Goal: Register for event/course

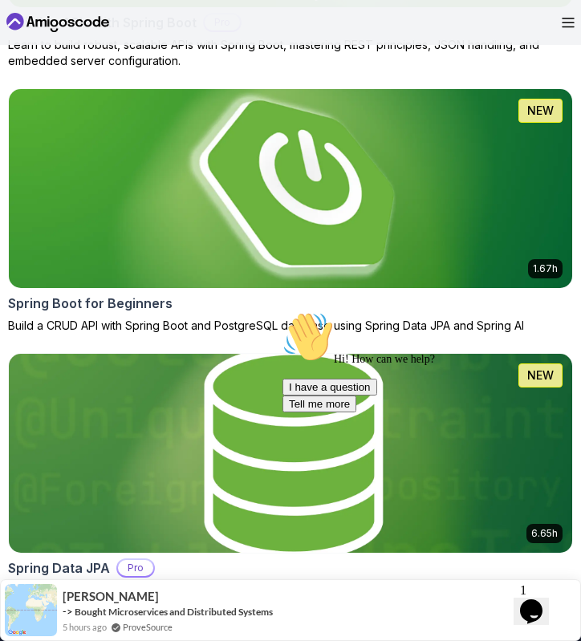
scroll to position [844, 0]
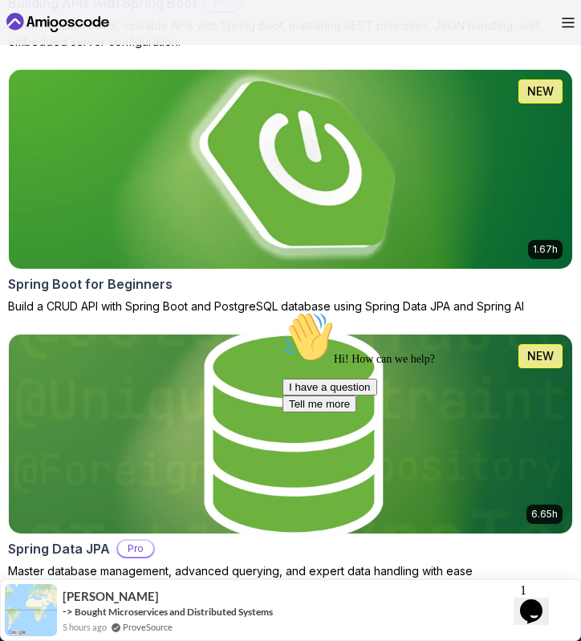
click at [282, 311] on icon "Chat attention grabber" at bounding box center [282, 311] width 0 height 0
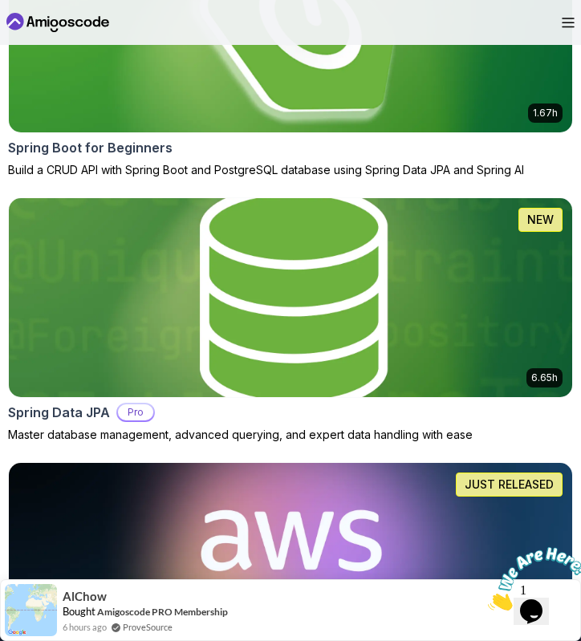
scroll to position [957, 0]
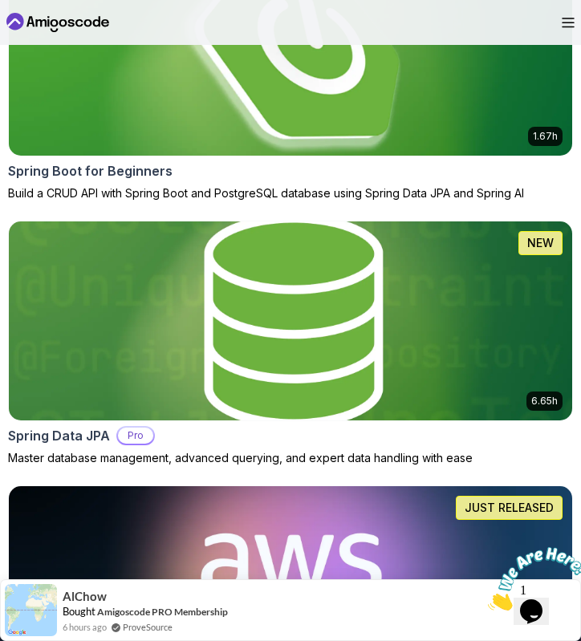
click at [430, 178] on div "Spring Boot for Beginners" at bounding box center [290, 170] width 565 height 19
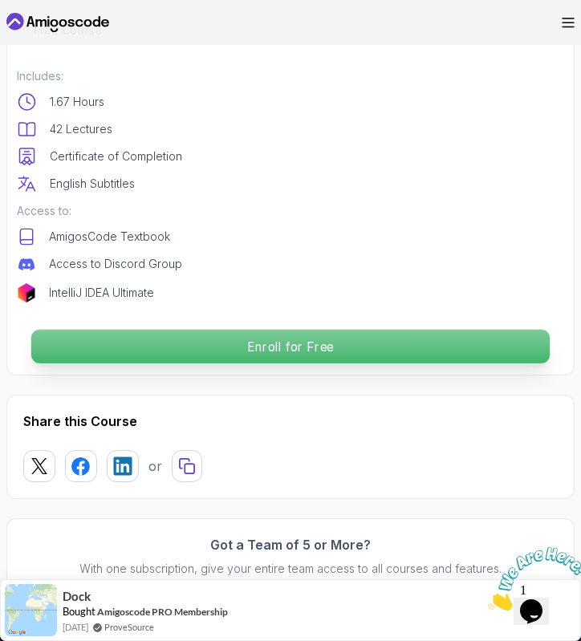
scroll to position [565, 0]
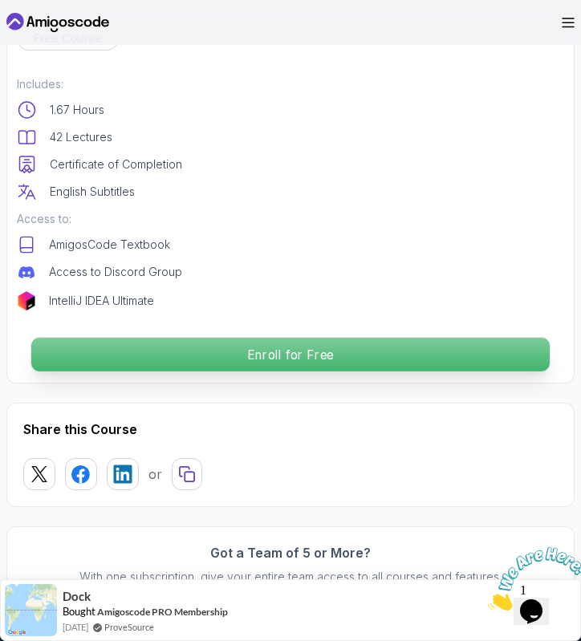
click at [408, 362] on p "Enroll for Free" at bounding box center [290, 355] width 518 height 34
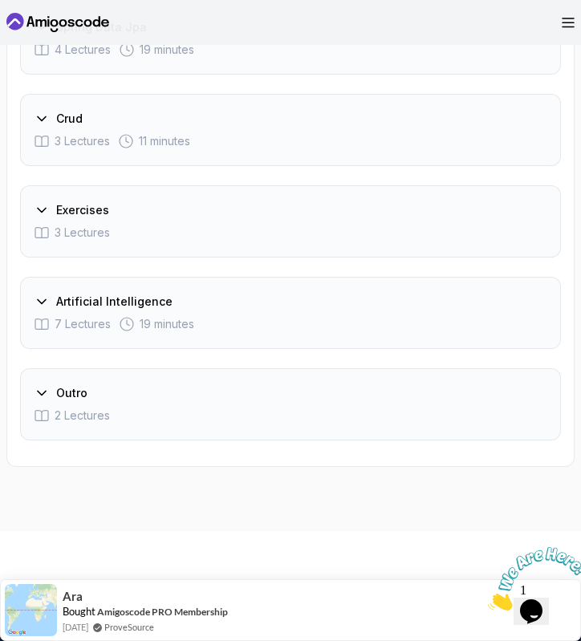
scroll to position [3128, 0]
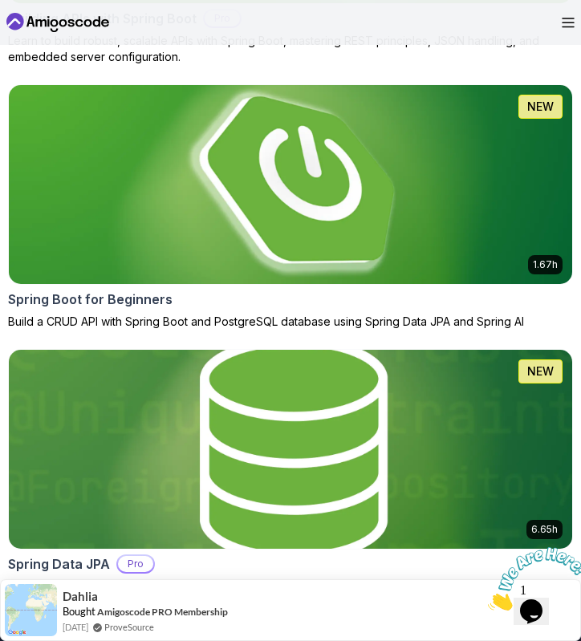
scroll to position [835, 0]
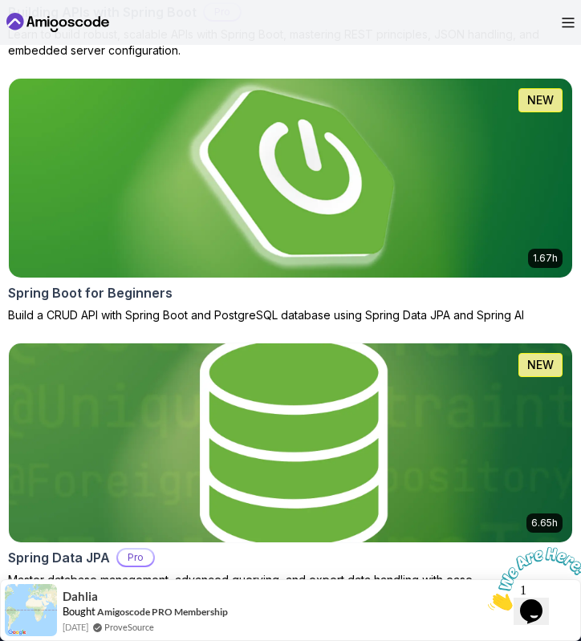
click at [242, 450] on img at bounding box center [289, 442] width 591 height 209
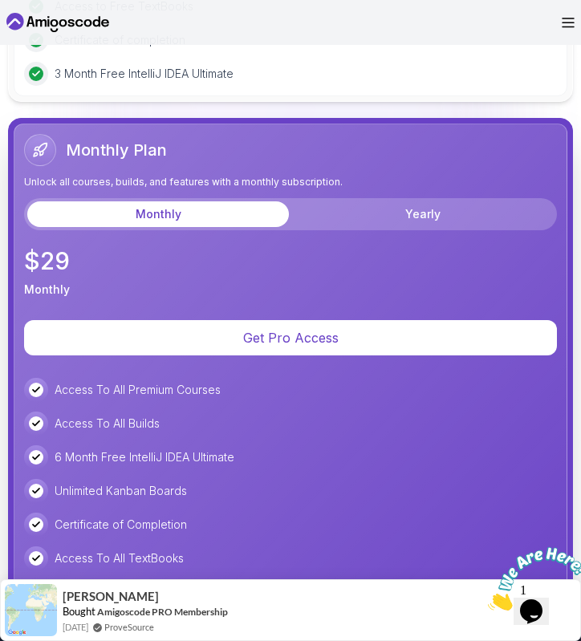
scroll to position [5032, 0]
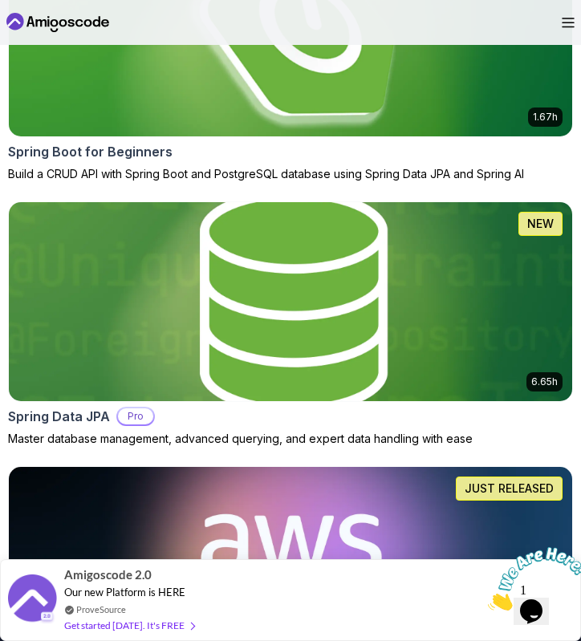
scroll to position [978, 0]
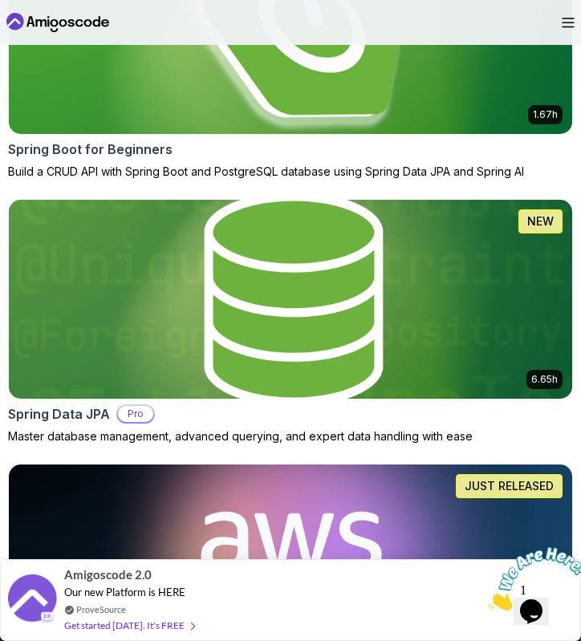
click at [357, 151] on div "Spring Boot for Beginners" at bounding box center [290, 149] width 565 height 19
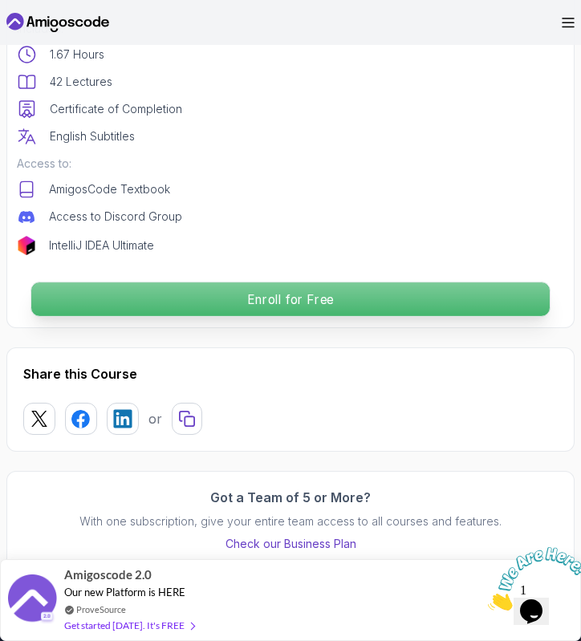
click at [354, 297] on p "Enroll for Free" at bounding box center [290, 299] width 518 height 34
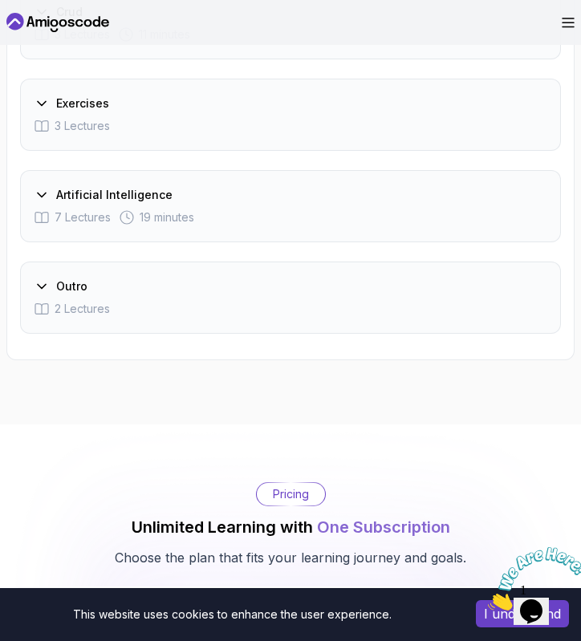
scroll to position [3280, 0]
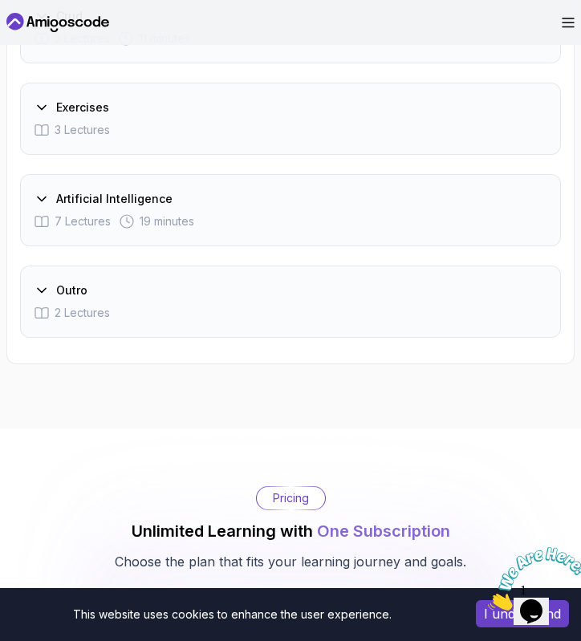
click at [332, 310] on div "2 Lectures" at bounding box center [290, 313] width 513 height 16
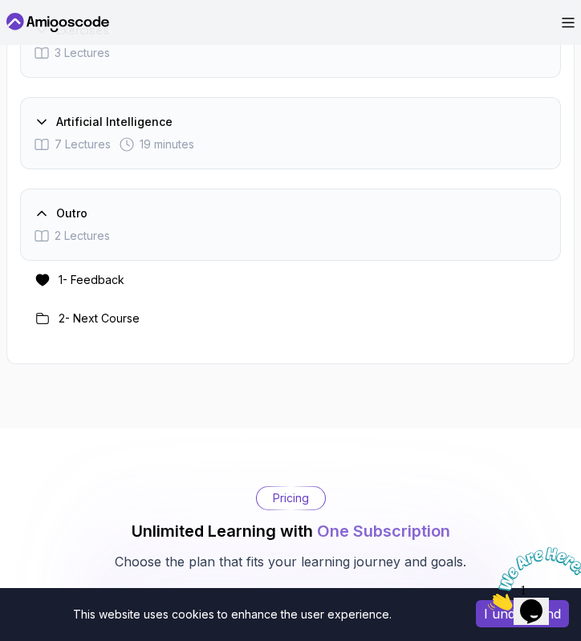
click at [322, 232] on div "2 Lectures" at bounding box center [290, 236] width 513 height 16
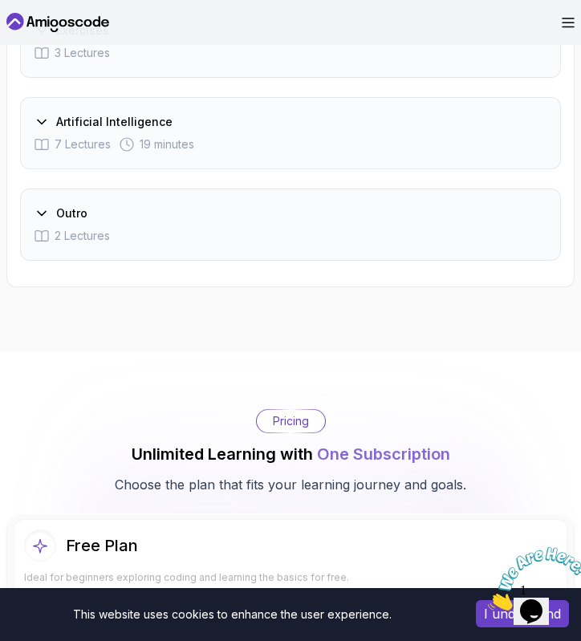
click at [312, 140] on div "7 Lectures 19 minutes" at bounding box center [290, 144] width 513 height 16
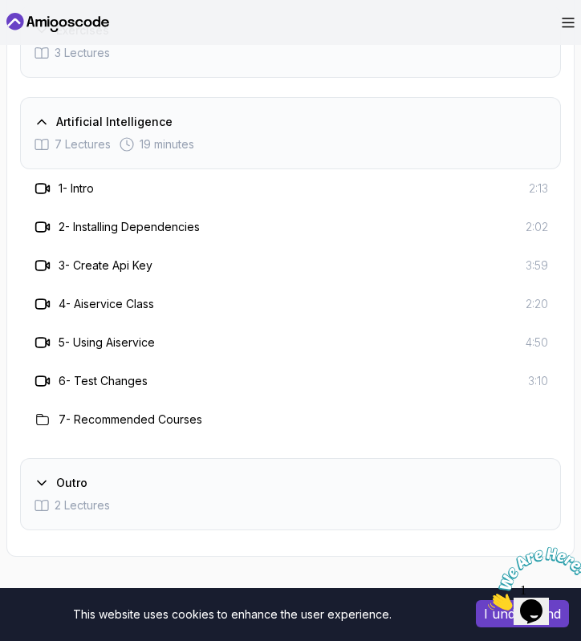
click at [312, 140] on div "7 Lectures 19 minutes" at bounding box center [290, 144] width 513 height 16
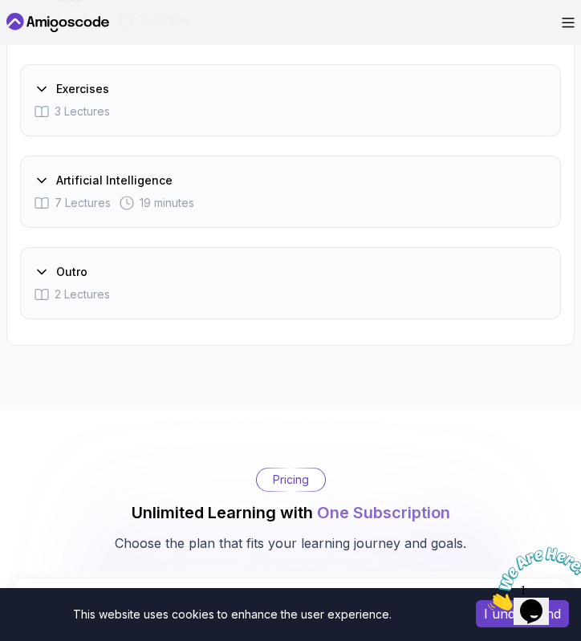
scroll to position [3201, 0]
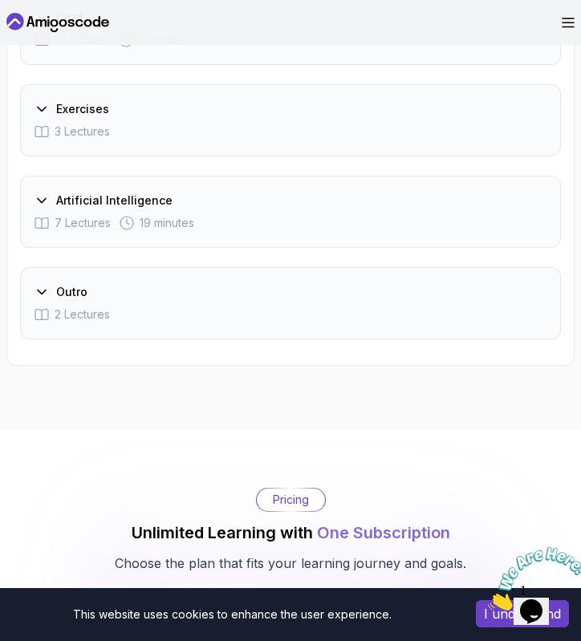
click at [286, 111] on div "Exercises" at bounding box center [290, 109] width 513 height 16
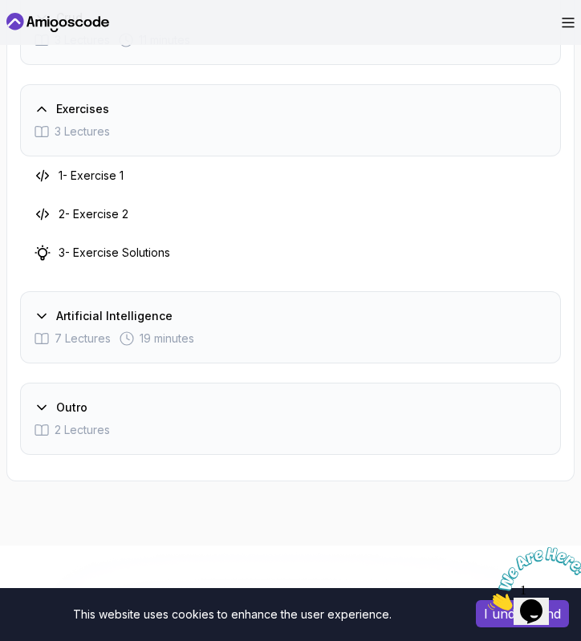
click at [95, 183] on h3 "1 - Exercise 1" at bounding box center [91, 176] width 65 height 16
click at [103, 172] on h3 "1 - Exercise 1" at bounding box center [91, 176] width 65 height 16
click at [106, 210] on h3 "2 - Exercise 2" at bounding box center [94, 214] width 70 height 16
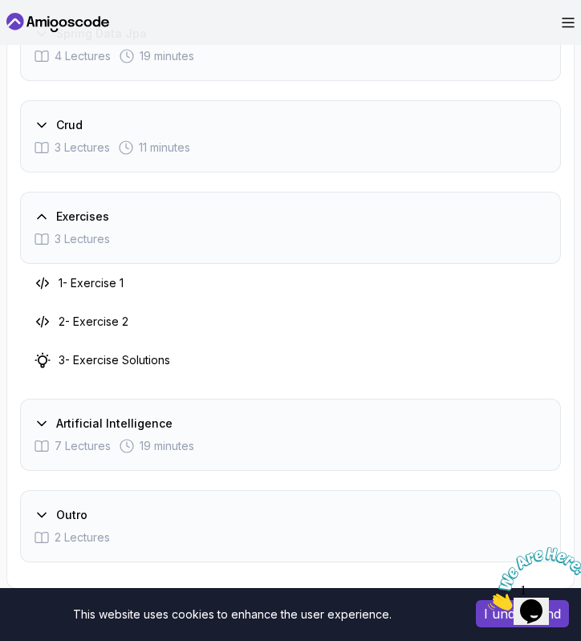
scroll to position [3093, 0]
click at [119, 258] on div "Exercises 3 Lectures" at bounding box center [290, 228] width 541 height 72
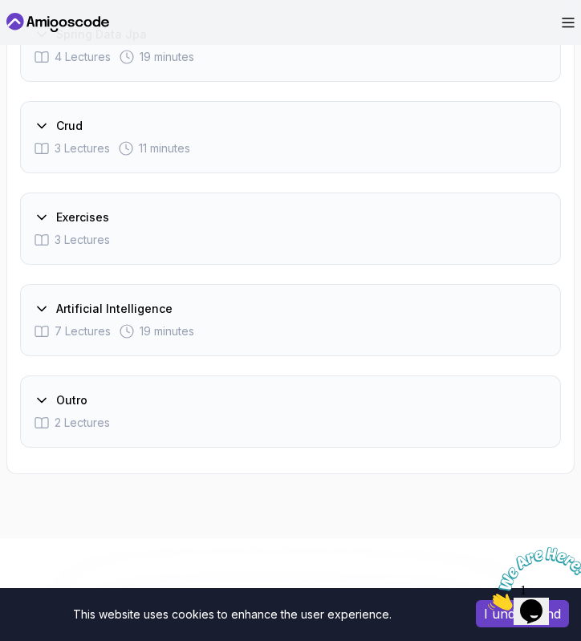
click at [144, 149] on span "11 minutes" at bounding box center [164, 148] width 51 height 16
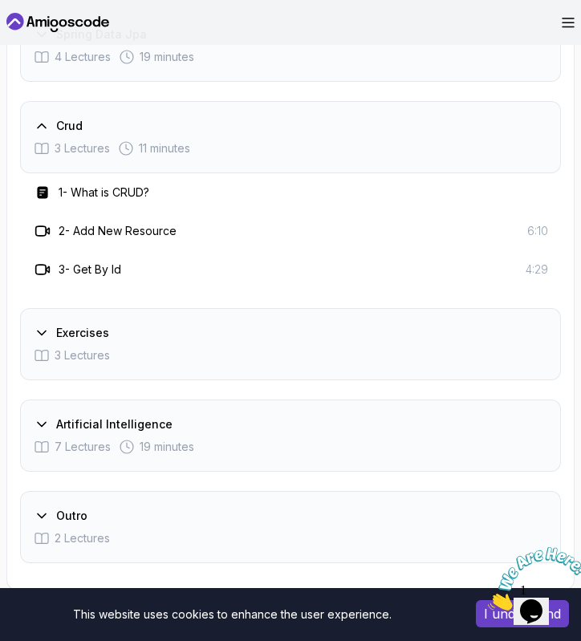
click at [144, 150] on span "11 minutes" at bounding box center [164, 148] width 51 height 16
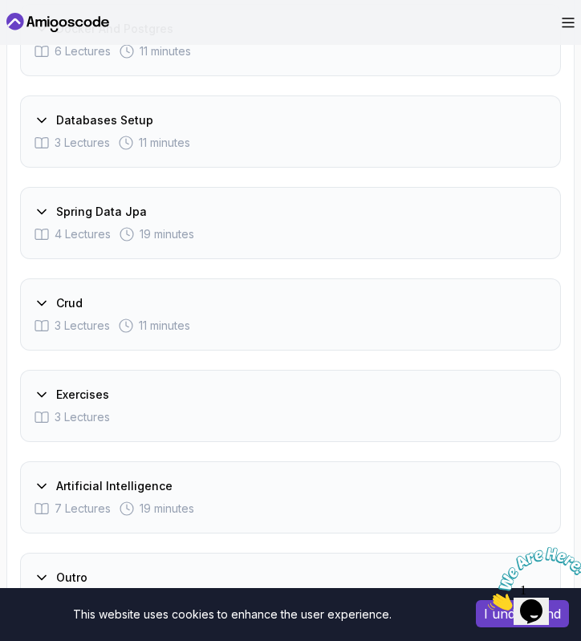
scroll to position [2883, 0]
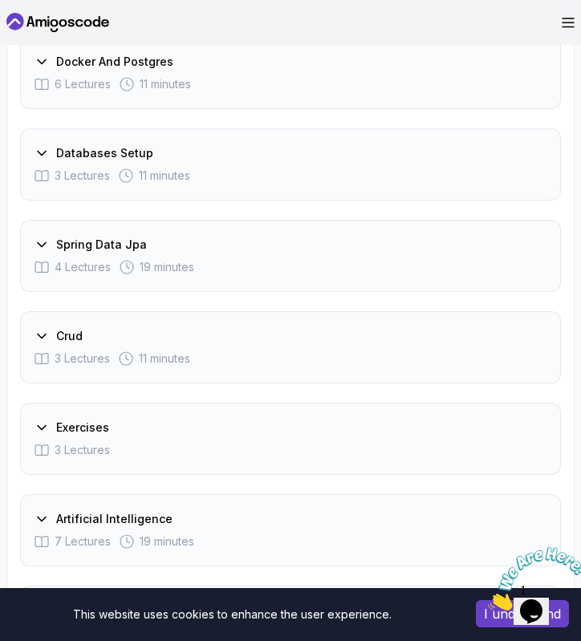
click at [137, 250] on h3 "Spring Data Jpa" at bounding box center [101, 245] width 91 height 16
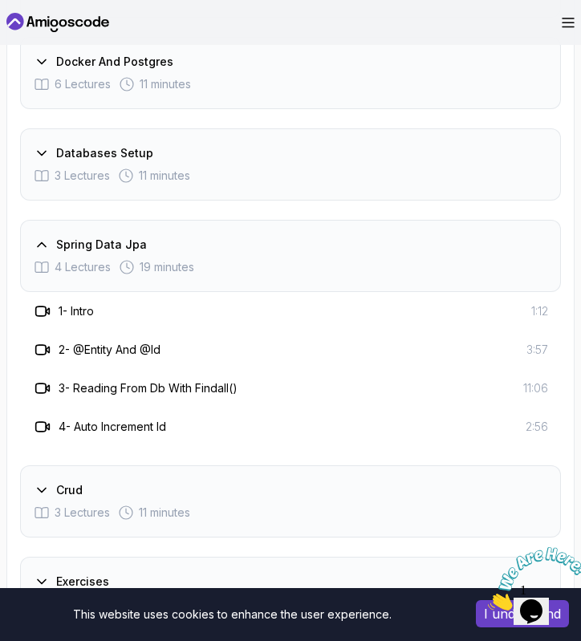
click at [137, 250] on h3 "Spring Data Jpa" at bounding box center [101, 245] width 91 height 16
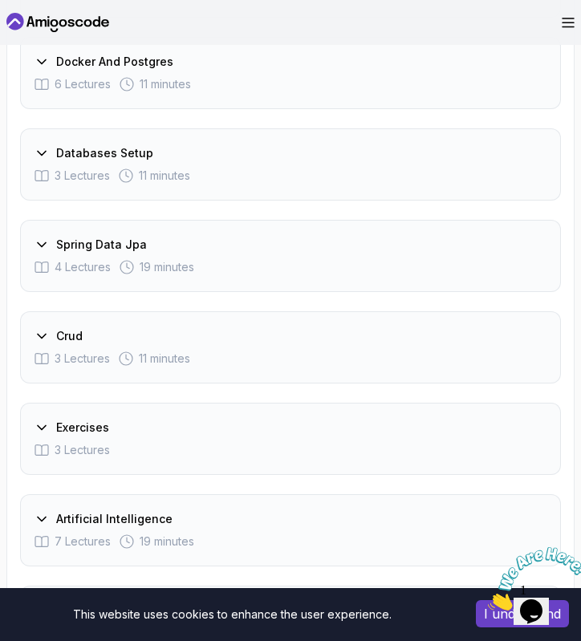
click at [141, 141] on div "Databases Setup 3 Lectures 11 minutes" at bounding box center [290, 164] width 541 height 72
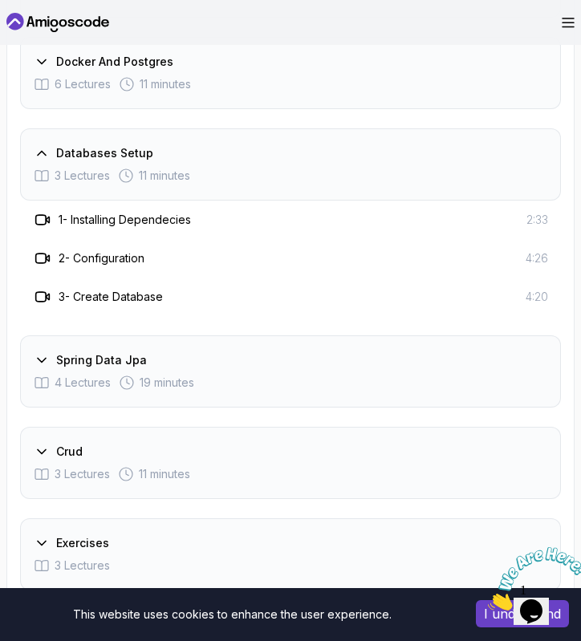
click at [141, 142] on div "Databases Setup 3 Lectures 11 minutes" at bounding box center [290, 164] width 541 height 72
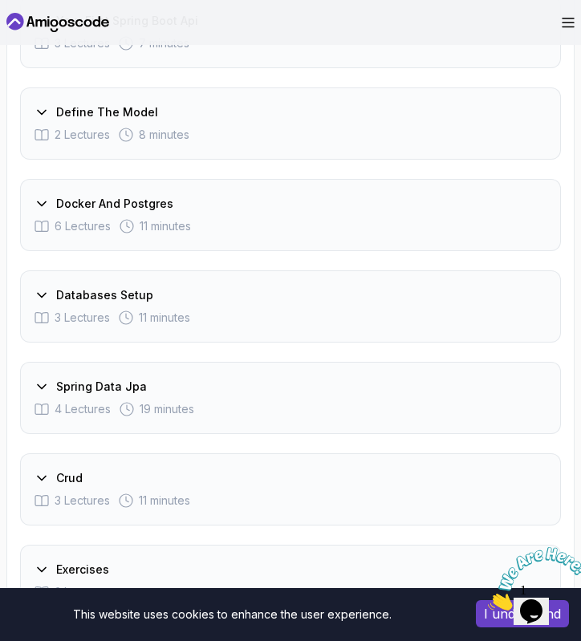
scroll to position [2725, 0]
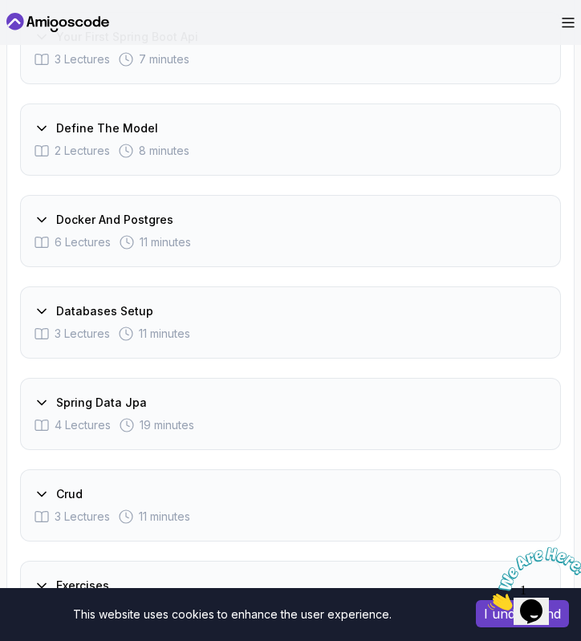
click at [147, 219] on h3 "Docker And Postgres" at bounding box center [114, 220] width 117 height 16
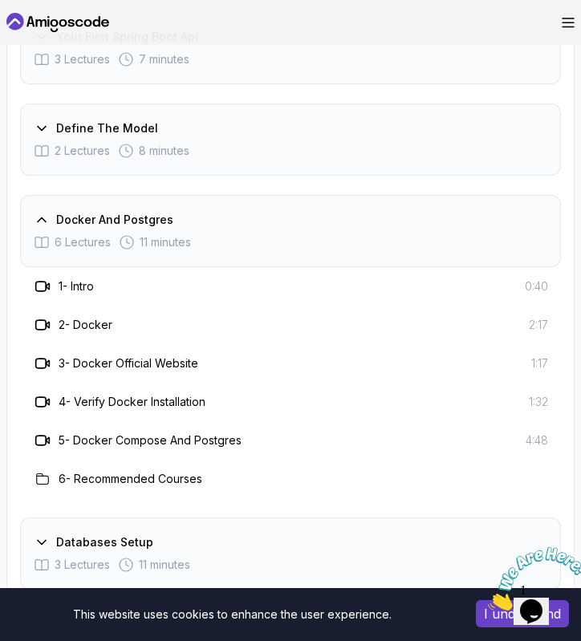
click at [147, 219] on h3 "Docker And Postgres" at bounding box center [114, 220] width 117 height 16
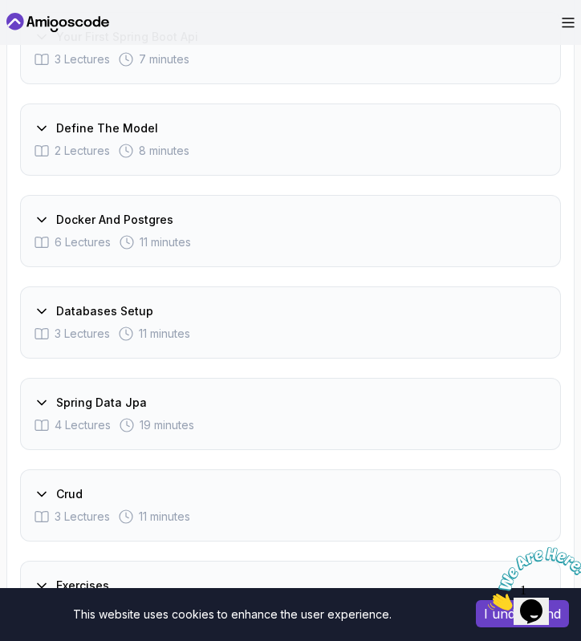
click at [147, 219] on h3 "Docker And Postgres" at bounding box center [114, 220] width 117 height 16
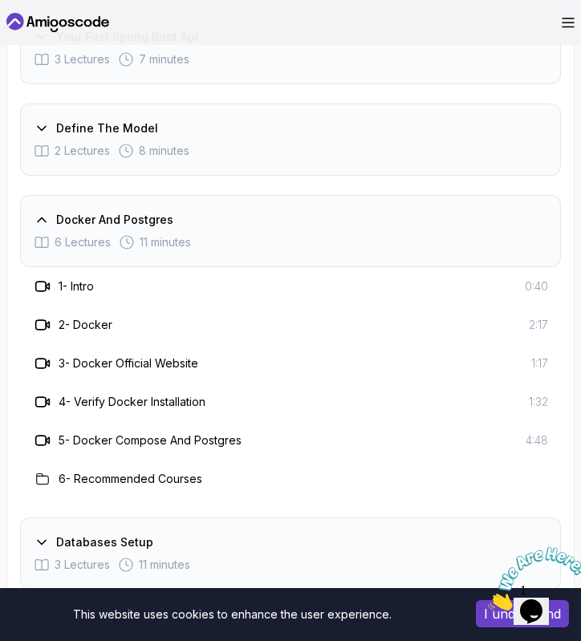
click at [147, 221] on h3 "Docker And Postgres" at bounding box center [114, 220] width 117 height 16
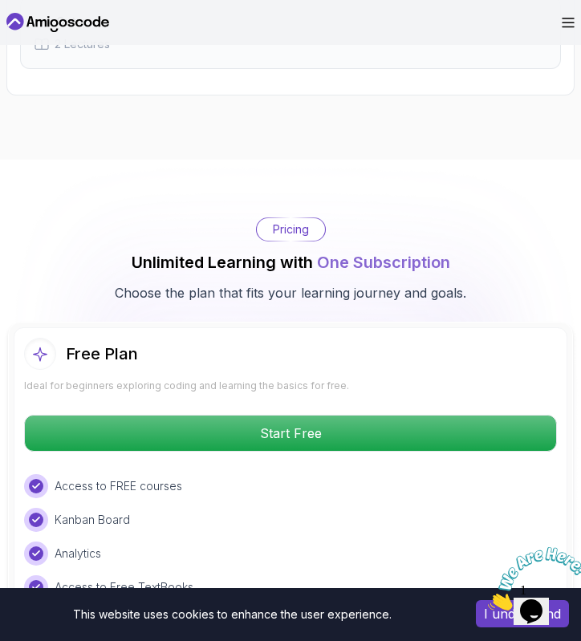
scroll to position [3553, 0]
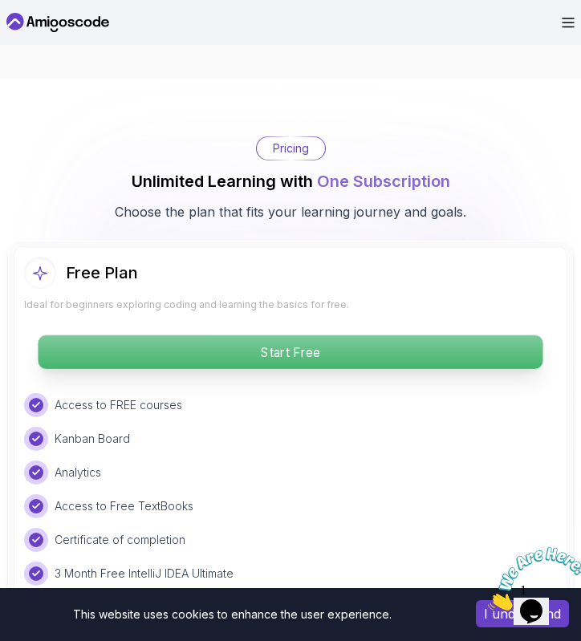
click at [181, 345] on p "Start Free" at bounding box center [290, 352] width 504 height 34
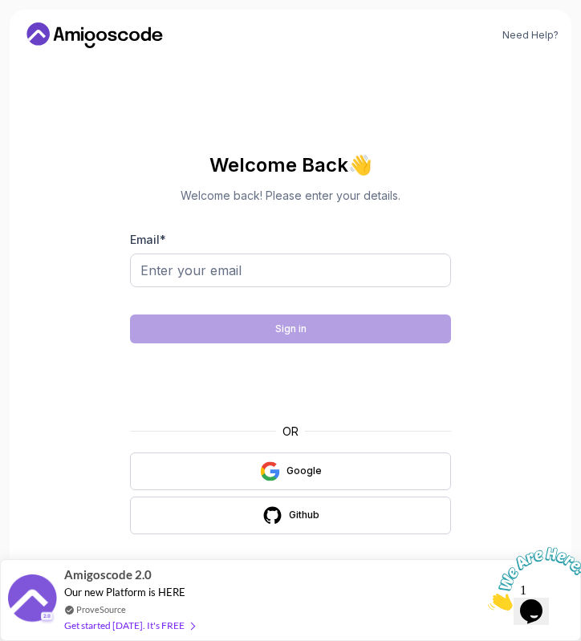
click at [488, 599] on icon "Close" at bounding box center [488, 606] width 0 height 14
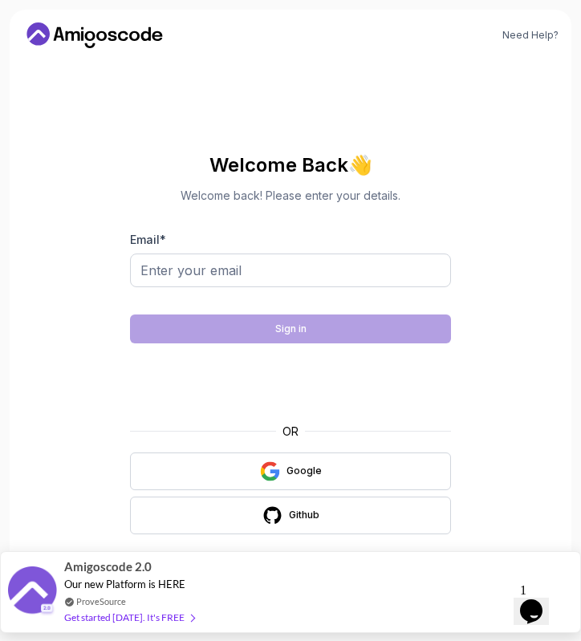
click at [232, 600] on div "Amigoscode 2.0 Our new Platform is HERE ProveSource Get started today. It's FREE" at bounding box center [290, 592] width 581 height 82
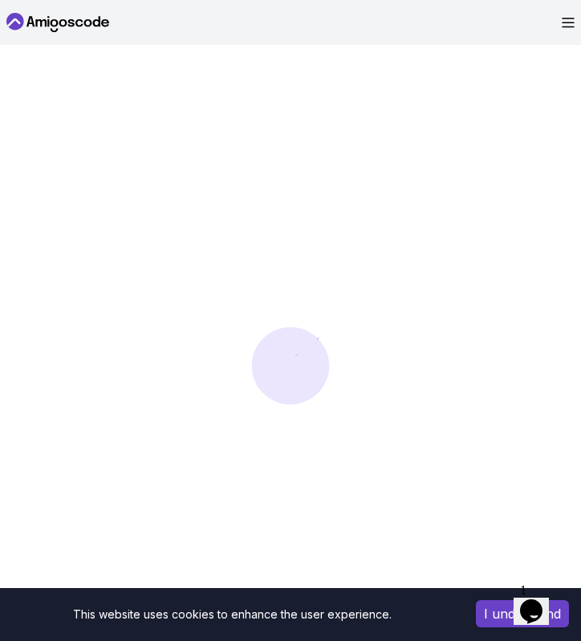
scroll to position [1026, 0]
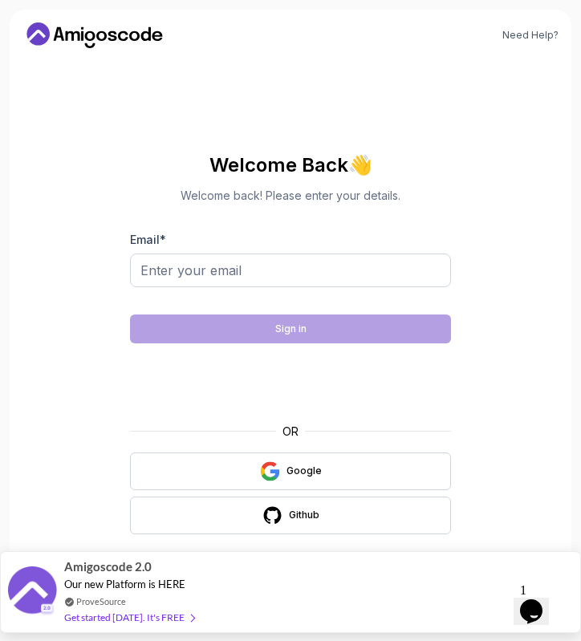
click at [156, 628] on div "Amigoscode 2.0 Our new Platform is HERE ProveSource Get started [DATE]. It's FR…" at bounding box center [132, 592] width 136 height 80
